Goal: Information Seeking & Learning: Learn about a topic

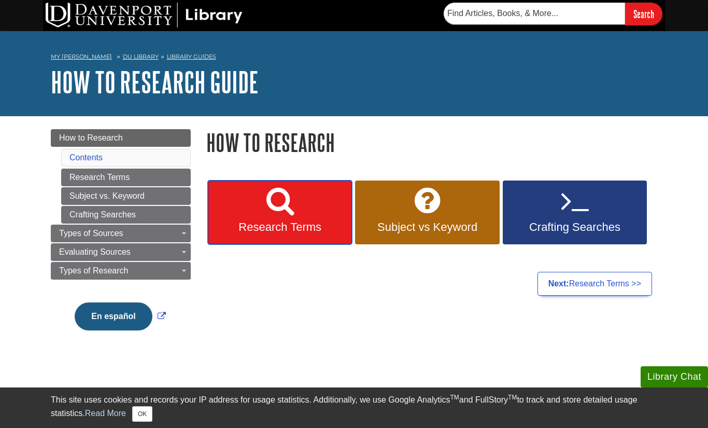
click at [255, 231] on span "Research Terms" at bounding box center [280, 226] width 129 height 13
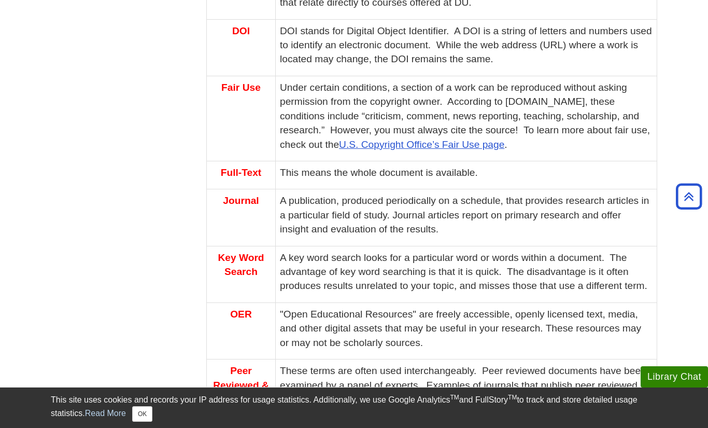
scroll to position [437, 0]
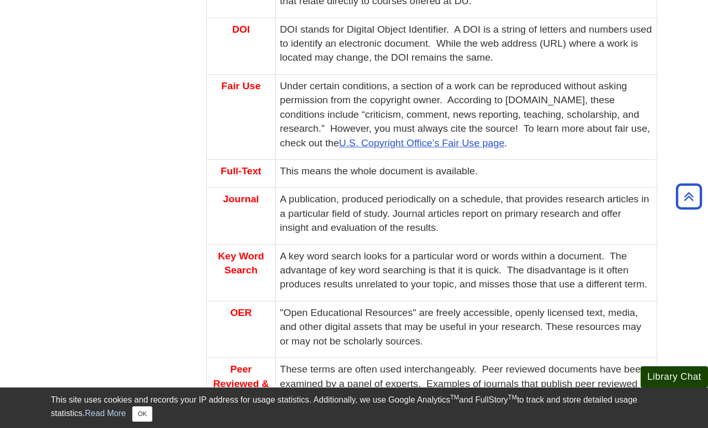
click at [659, 380] on button "Library Chat" at bounding box center [674, 376] width 67 height 21
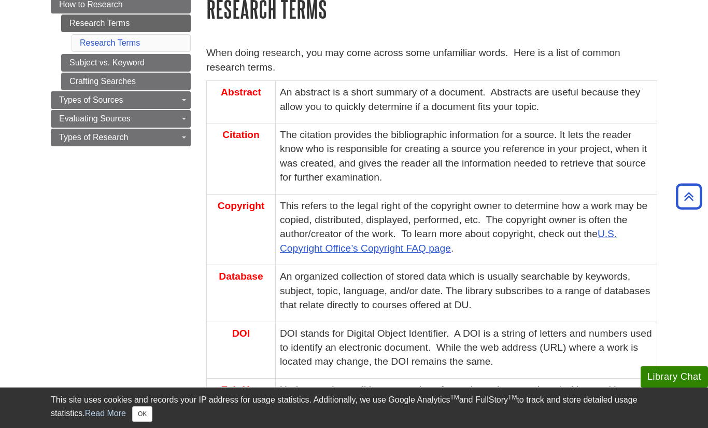
scroll to position [0, 0]
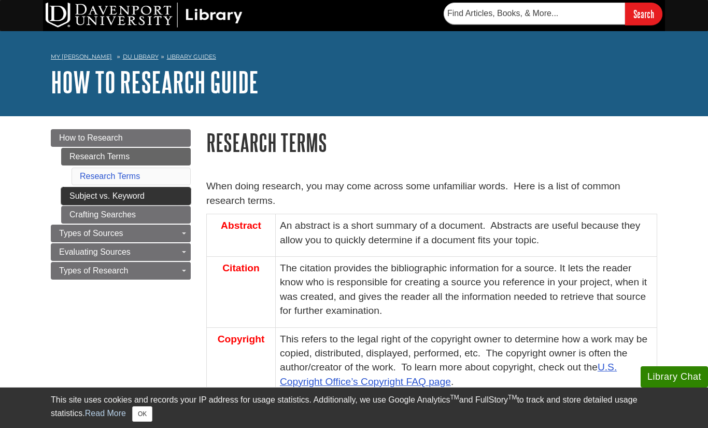
click at [128, 193] on link "Subject vs. Keyword" at bounding box center [126, 196] width 130 height 18
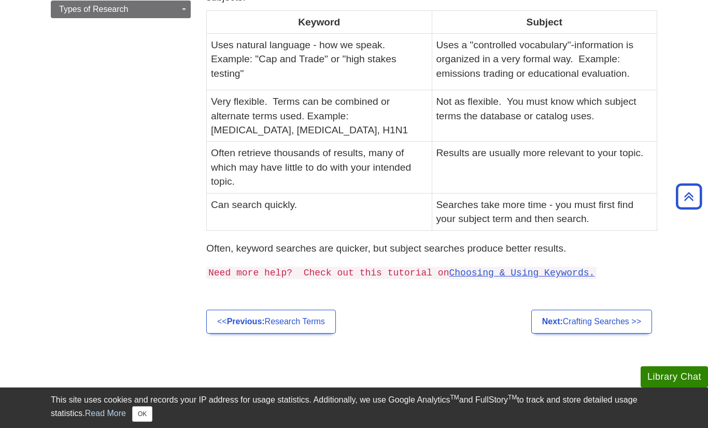
scroll to position [31, 0]
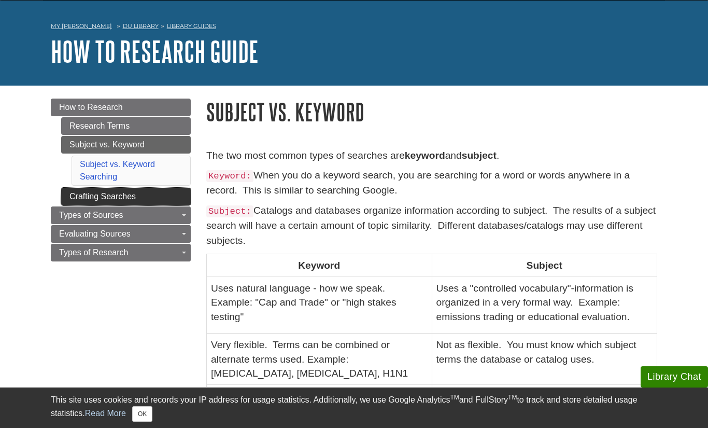
click at [126, 193] on link "Crafting Searches" at bounding box center [126, 197] width 130 height 18
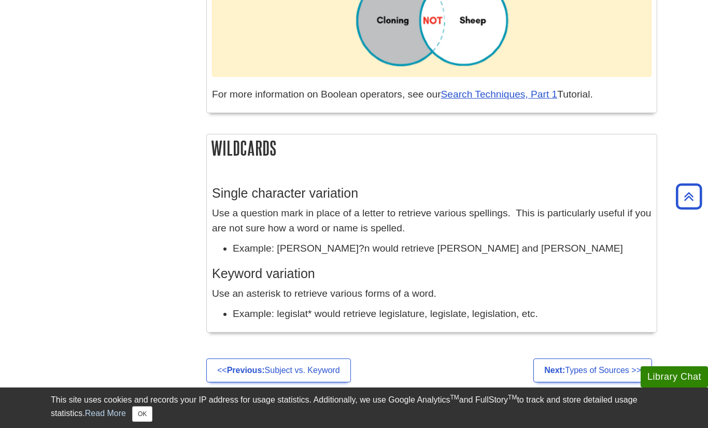
scroll to position [850, 0]
click at [532, 148] on h2 "Wildcards" at bounding box center [432, 146] width 450 height 27
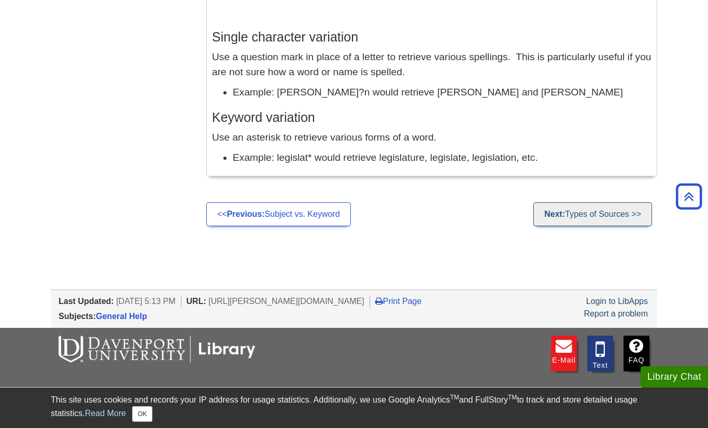
scroll to position [0, 0]
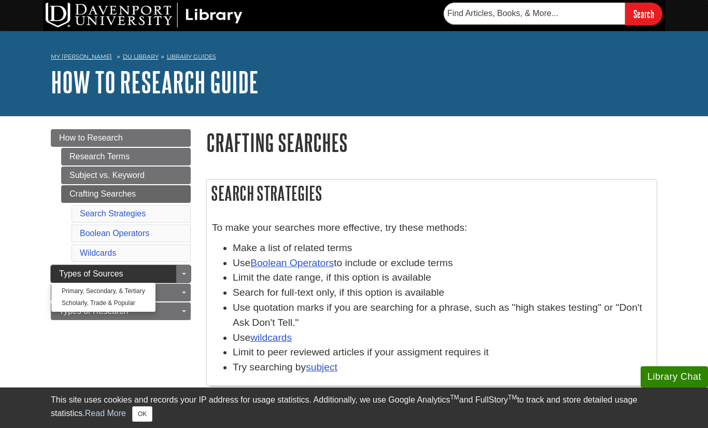
click at [141, 281] on link "Types of Sources" at bounding box center [121, 274] width 140 height 18
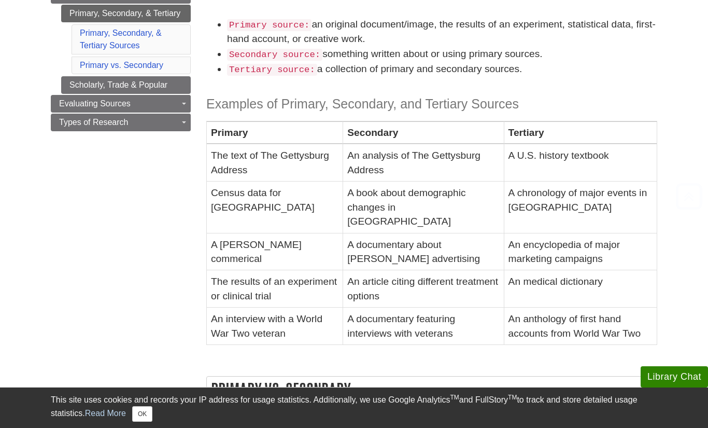
scroll to position [170, 0]
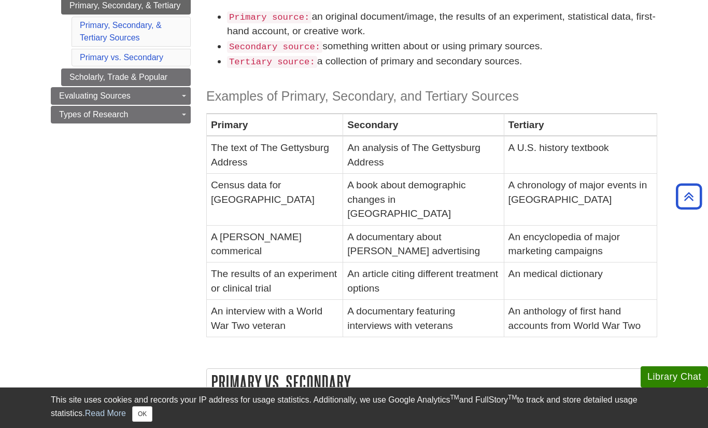
click at [165, 57] on li "Primary vs. Secondary" at bounding box center [131, 58] width 119 height 18
click at [161, 57] on link "Primary vs. Secondary" at bounding box center [121, 57] width 83 height 9
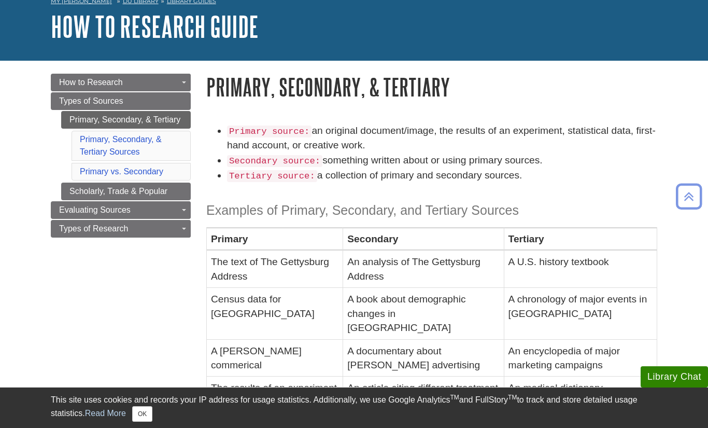
scroll to position [53, 0]
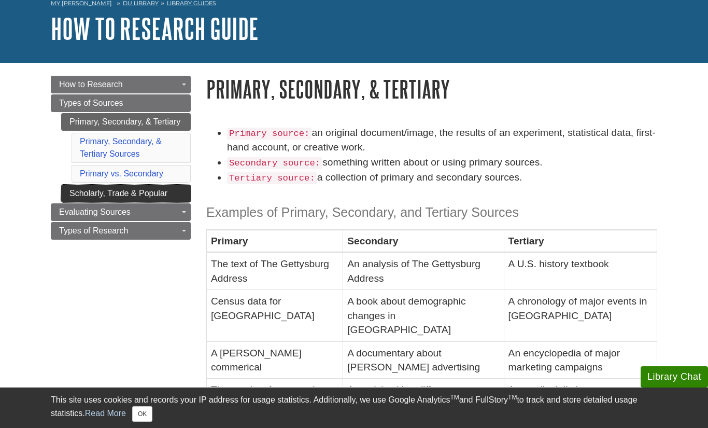
click at [131, 195] on link "Scholarly, Trade & Popular" at bounding box center [126, 194] width 130 height 18
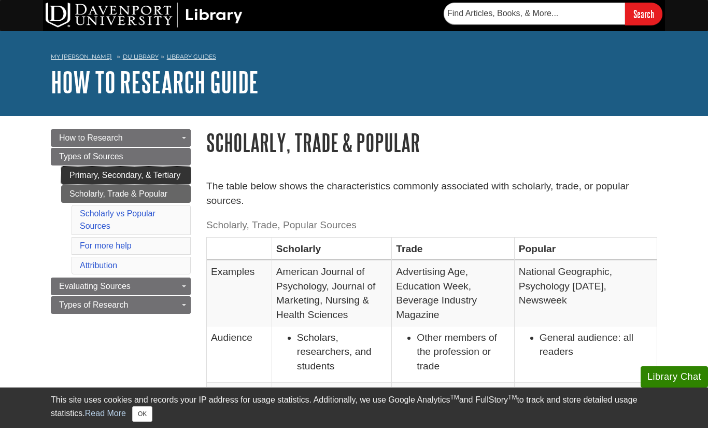
click at [151, 184] on link "Primary, Secondary, & Tertiary" at bounding box center [126, 175] width 130 height 18
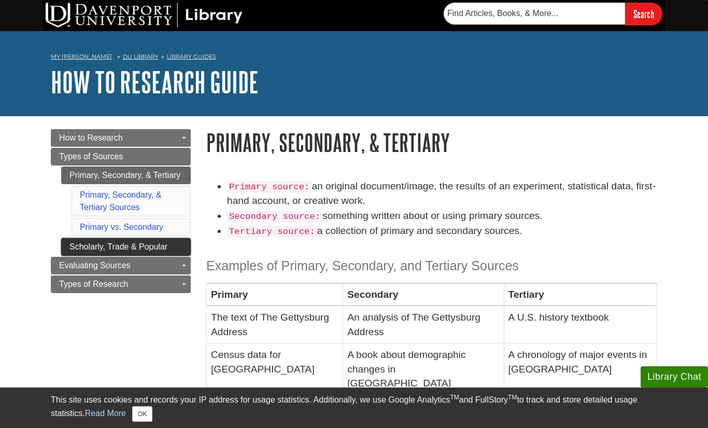
click at [151, 242] on link "Scholarly, Trade & Popular" at bounding box center [126, 247] width 130 height 18
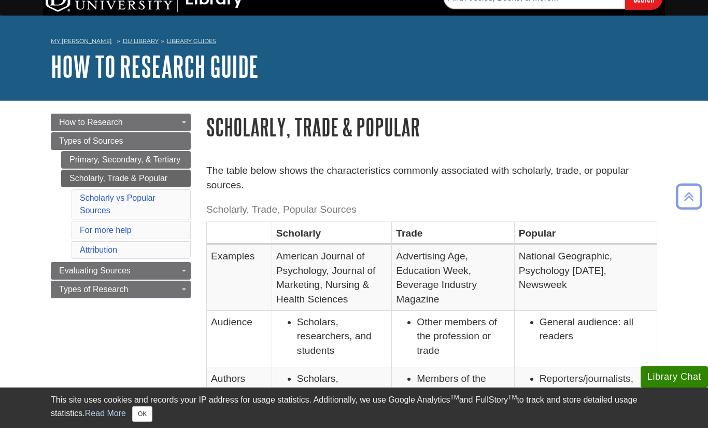
scroll to position [5, 0]
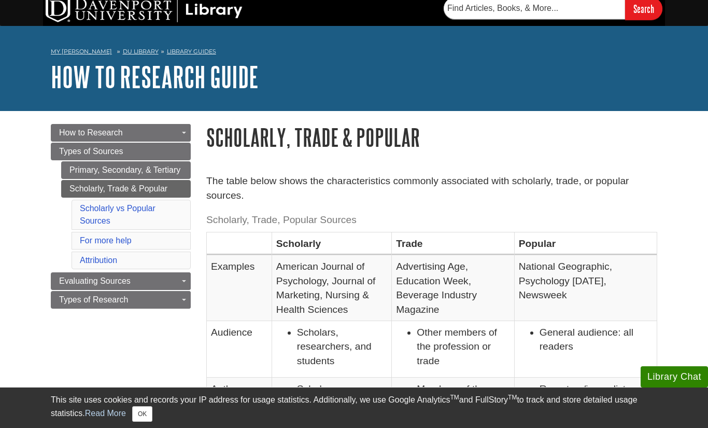
click at [120, 247] on li "For more help" at bounding box center [131, 241] width 119 height 18
click at [120, 238] on link "For more help" at bounding box center [106, 240] width 52 height 9
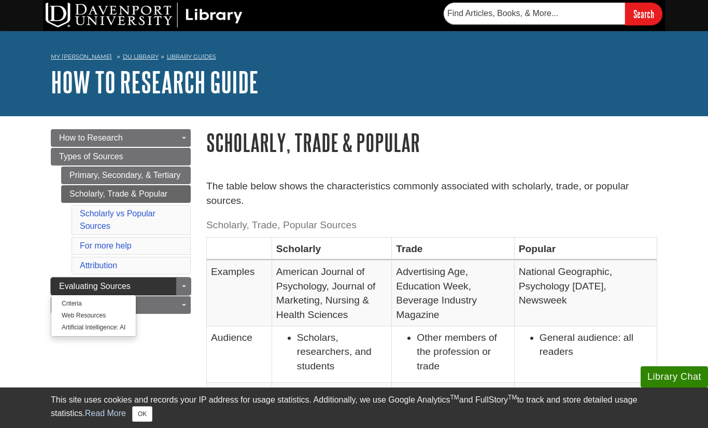
click at [111, 282] on span "Evaluating Sources" at bounding box center [95, 286] width 72 height 9
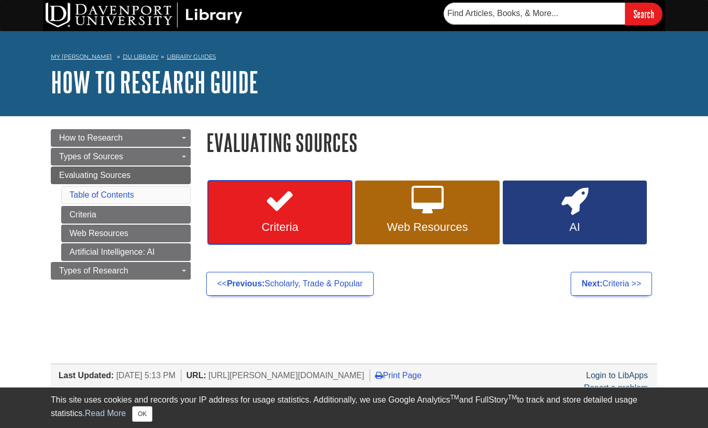
click at [268, 213] on icon at bounding box center [280, 201] width 30 height 30
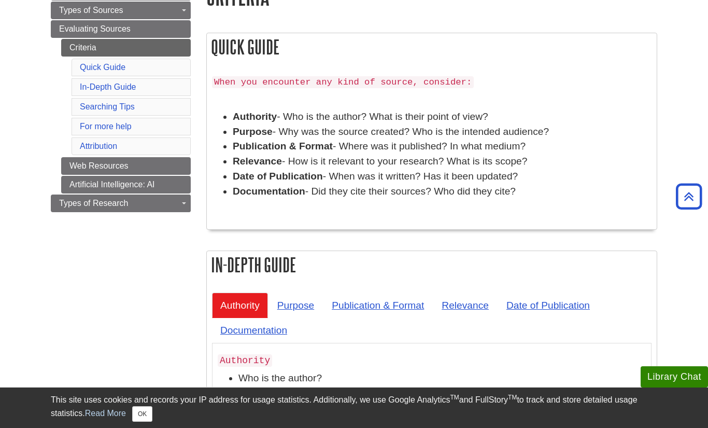
scroll to position [140, 0]
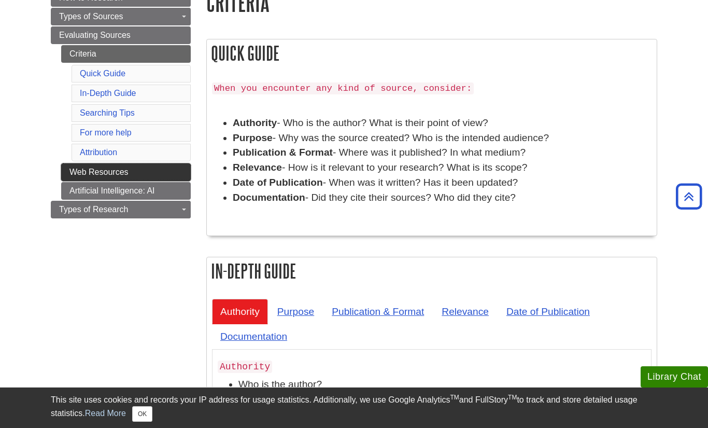
click at [131, 177] on link "Web Resources" at bounding box center [126, 172] width 130 height 18
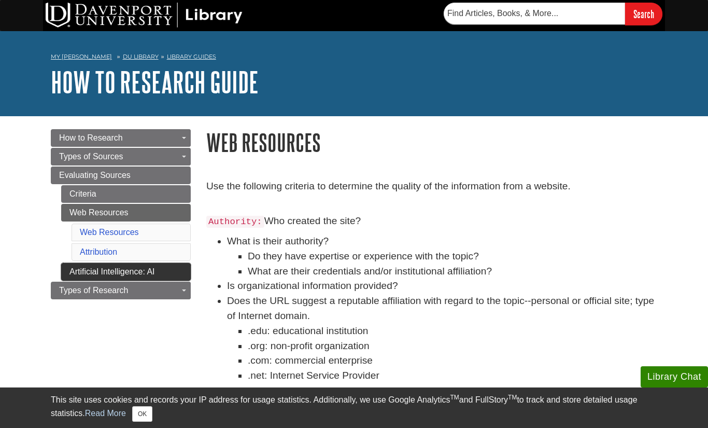
click at [150, 270] on link "Artificial Intelligence: AI" at bounding box center [126, 272] width 130 height 18
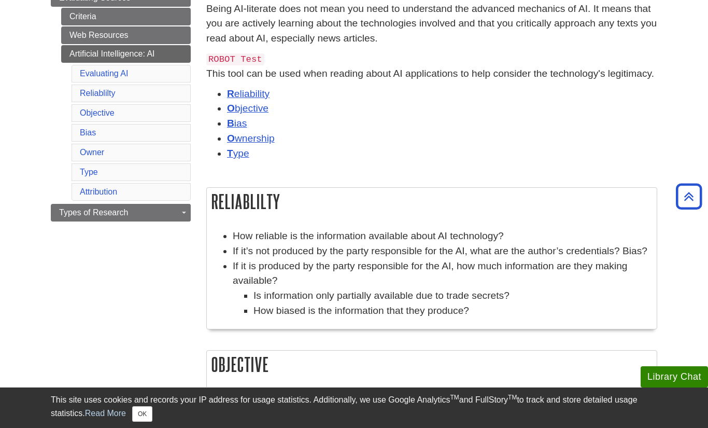
scroll to position [166, 0]
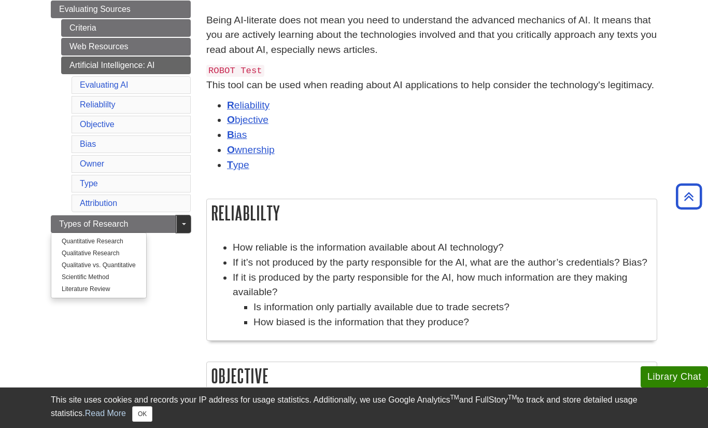
click at [188, 227] on link "Toggle Dropdown" at bounding box center [183, 224] width 15 height 18
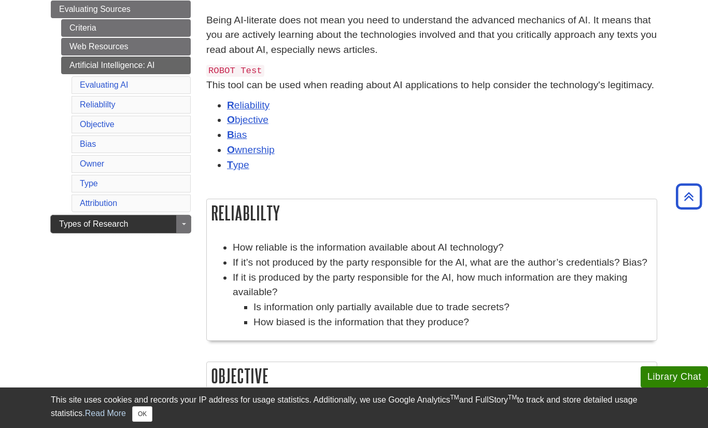
click at [156, 228] on link "Types of Research" at bounding box center [121, 224] width 140 height 18
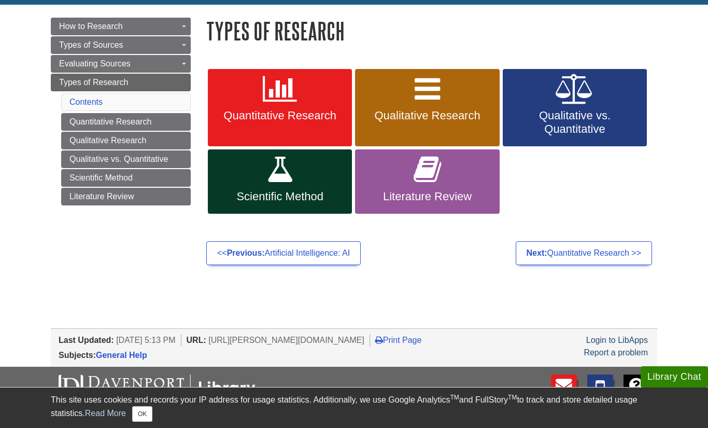
scroll to position [112, 0]
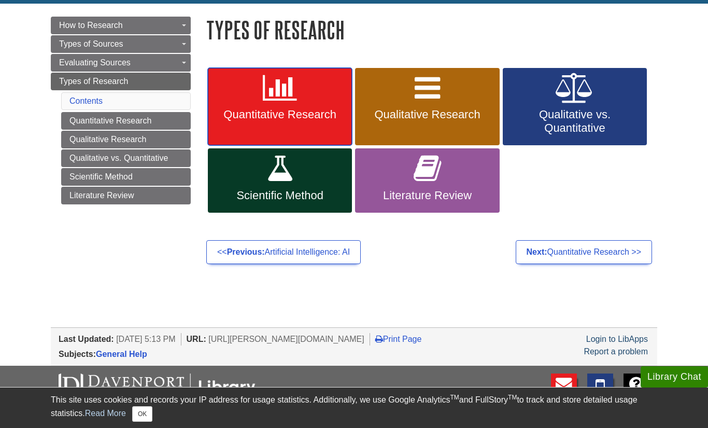
click at [316, 111] on span "Quantitative Research" at bounding box center [280, 114] width 129 height 13
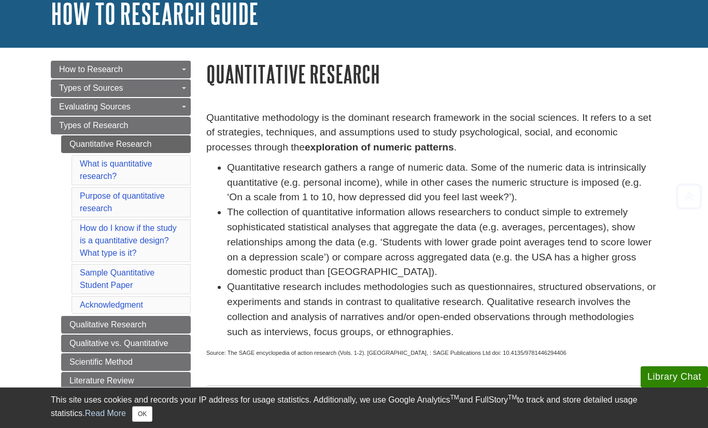
scroll to position [108, 0]
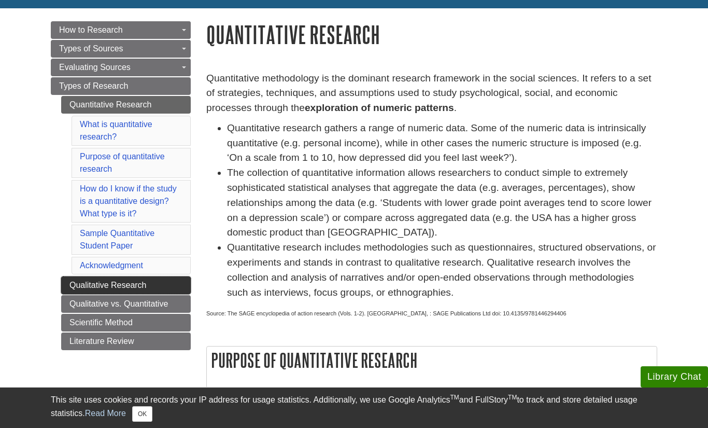
click at [133, 292] on link "Qualitative Research" at bounding box center [126, 285] width 130 height 18
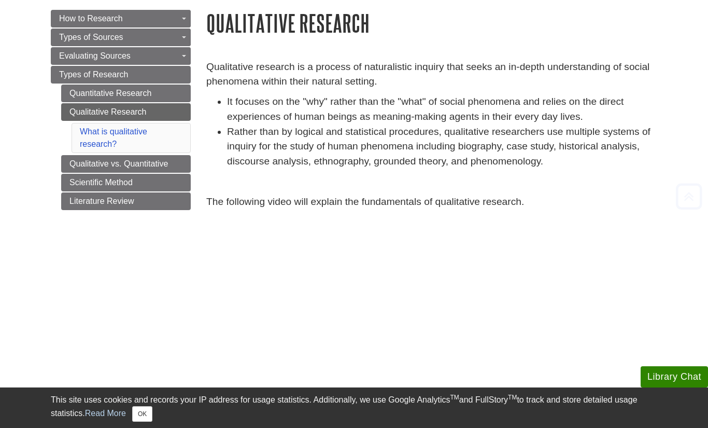
scroll to position [130, 0]
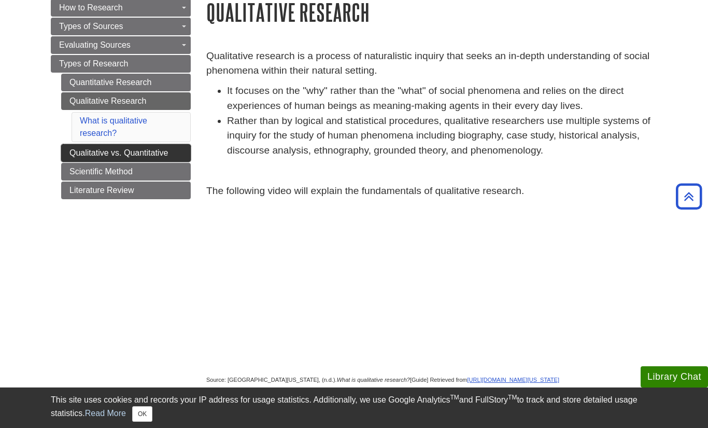
click at [155, 150] on link "Qualitative vs. Quantitative" at bounding box center [126, 153] width 130 height 18
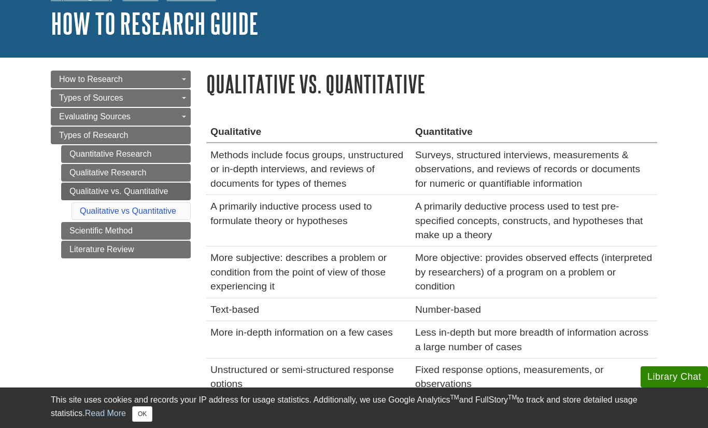
scroll to position [62, 0]
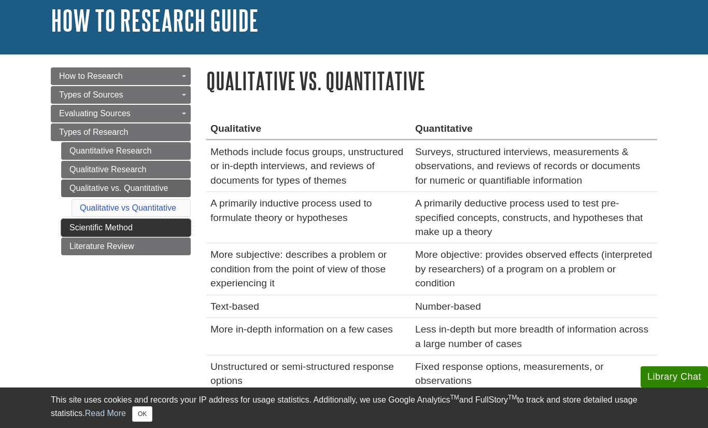
click at [160, 220] on link "Scientific Method" at bounding box center [126, 228] width 130 height 18
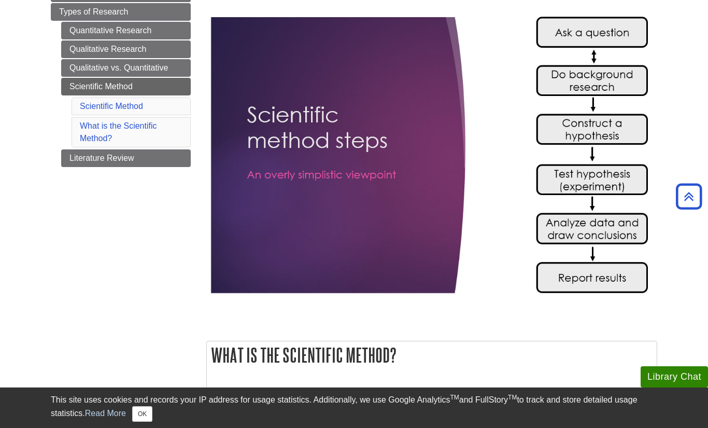
scroll to position [181, 0]
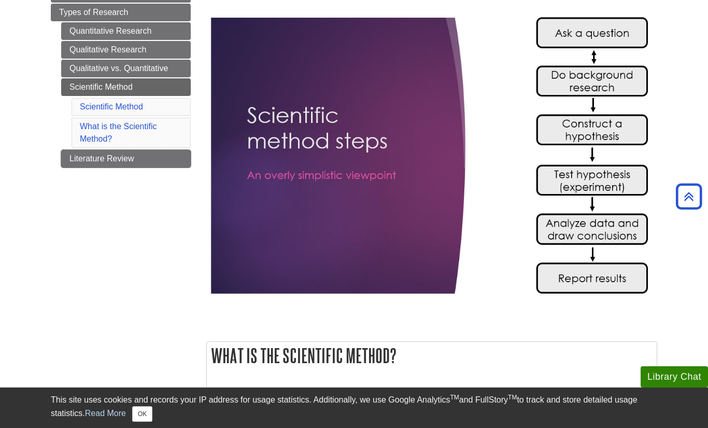
click at [126, 156] on link "Literature Review" at bounding box center [126, 159] width 130 height 18
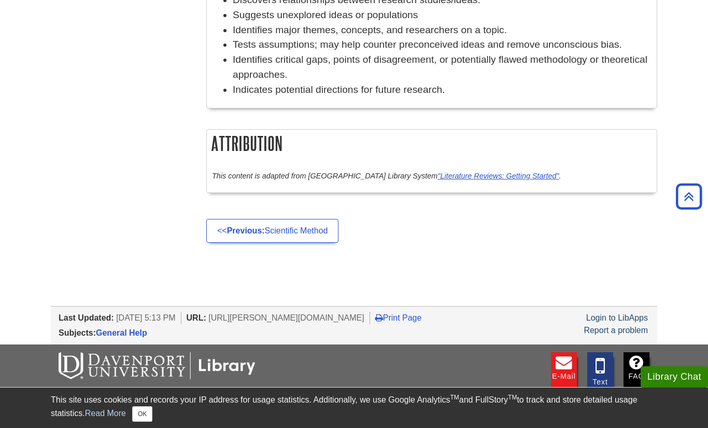
scroll to position [597, 0]
